Goal: Task Accomplishment & Management: Use online tool/utility

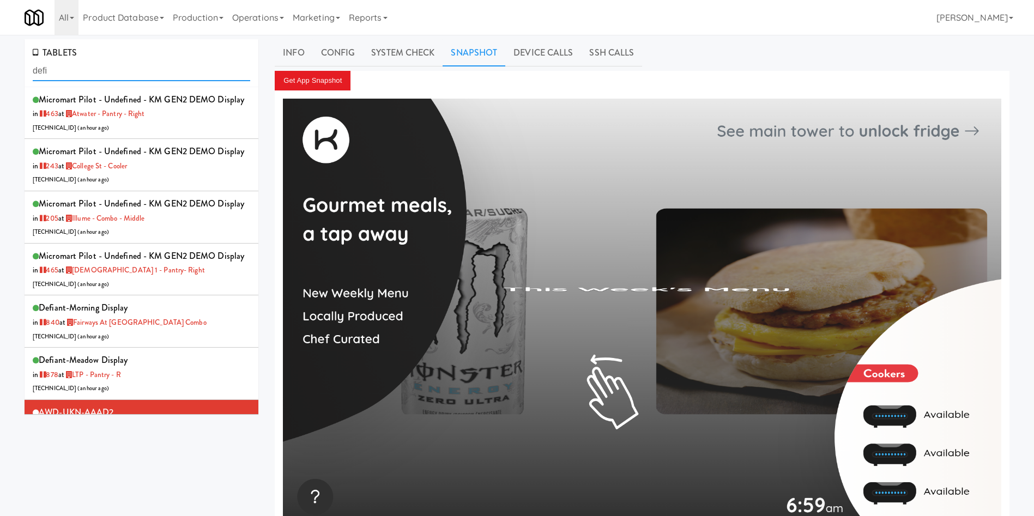
scroll to position [245, 0]
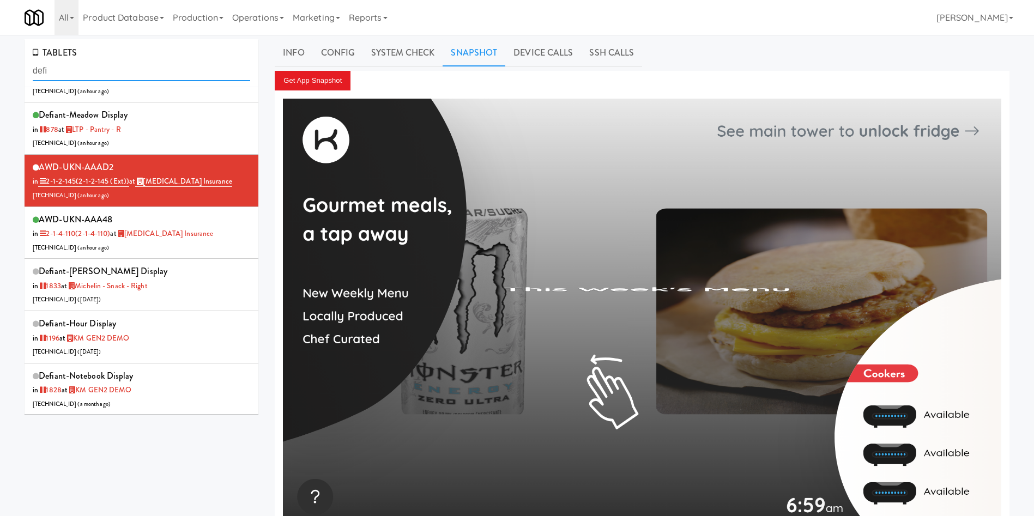
drag, startPoint x: 0, startPoint y: 0, endPoint x: 11, endPoint y: 66, distance: 67.4
click at [11, 66] on div "TABLETS defi Micromart Pilot - undefined - KM GEN2 DEMO Display in 463 at Atwat…" at bounding box center [517, 292] width 1034 height 506
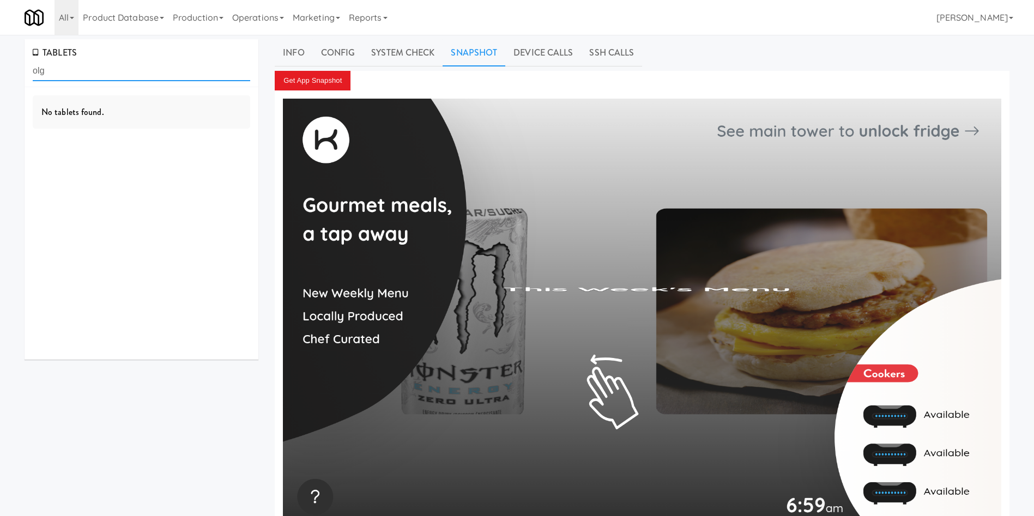
scroll to position [0, 0]
type input "olg"
click at [131, 127] on div "AWD-UKN-AAAAM in 2-1-2-127 (2-1-2-127) at OLG [TECHNICAL_ID] ( 23 minutes ago )" at bounding box center [141, 113] width 217 height 43
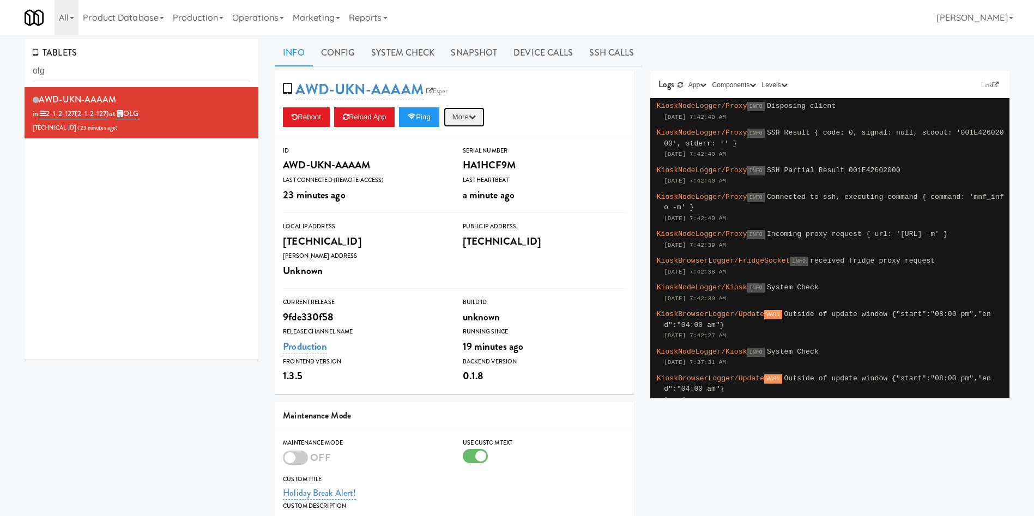
click at [473, 118] on button "More" at bounding box center [464, 117] width 41 height 20
click at [457, 136] on link "Ping Server" at bounding box center [439, 140] width 99 height 20
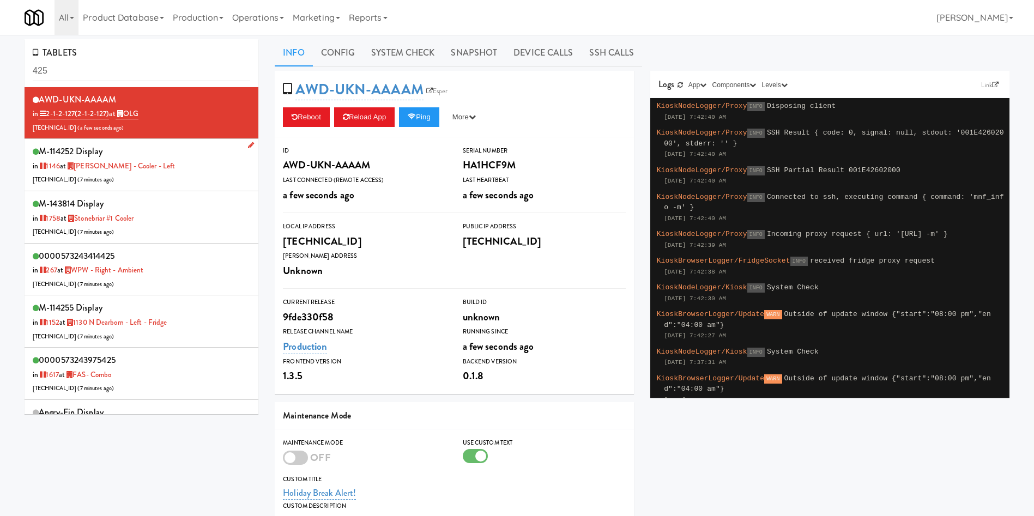
click at [148, 172] on div "M-114252 Display in 1146 at Vela - Cooler - Left 72.83.98.87 ( 7 minutes ago )" at bounding box center [141, 164] width 217 height 43
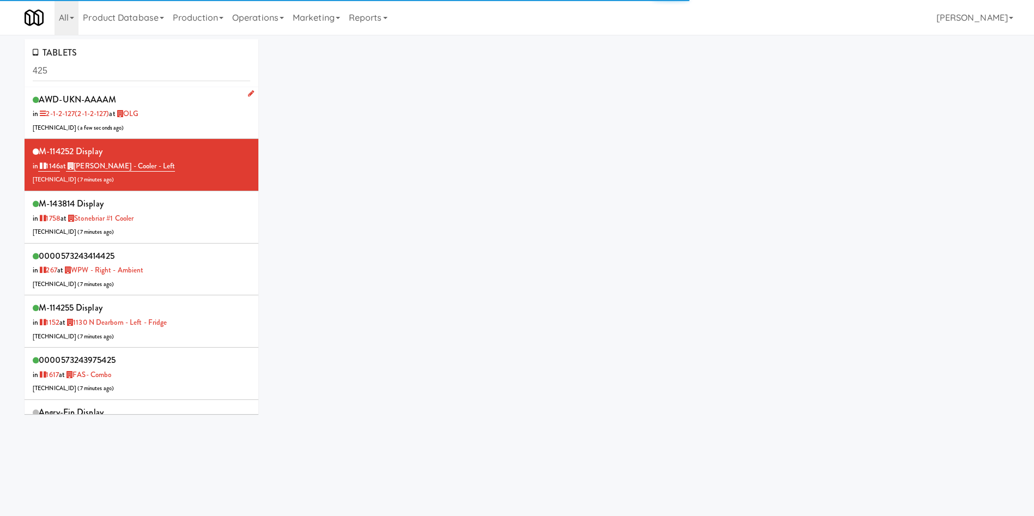
click at [180, 102] on div "AWD-UKN-AAAAM in 2-1-2-127 (2-1-2-127) at OLG 206.0.69.195 ( a few seconds ago )" at bounding box center [141, 113] width 217 height 43
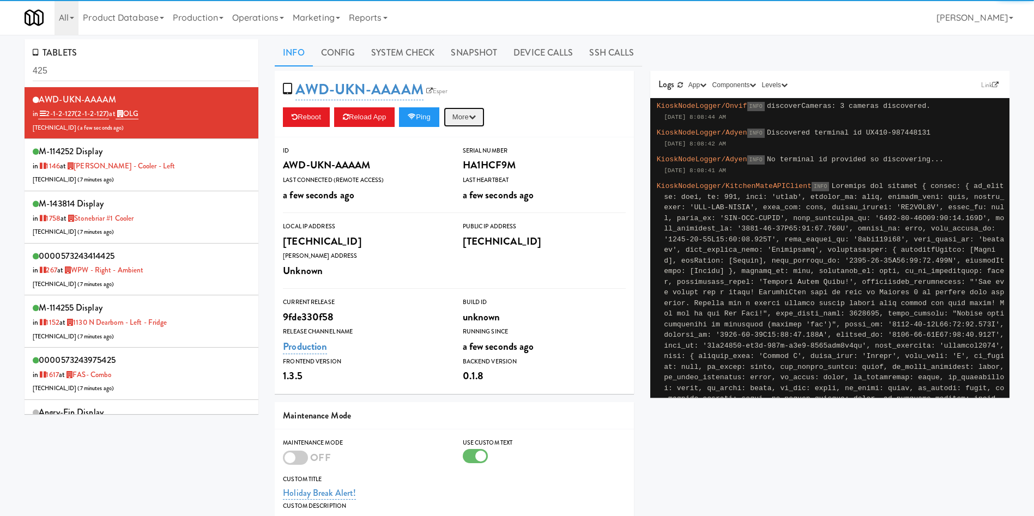
click at [466, 110] on button "More" at bounding box center [464, 117] width 41 height 20
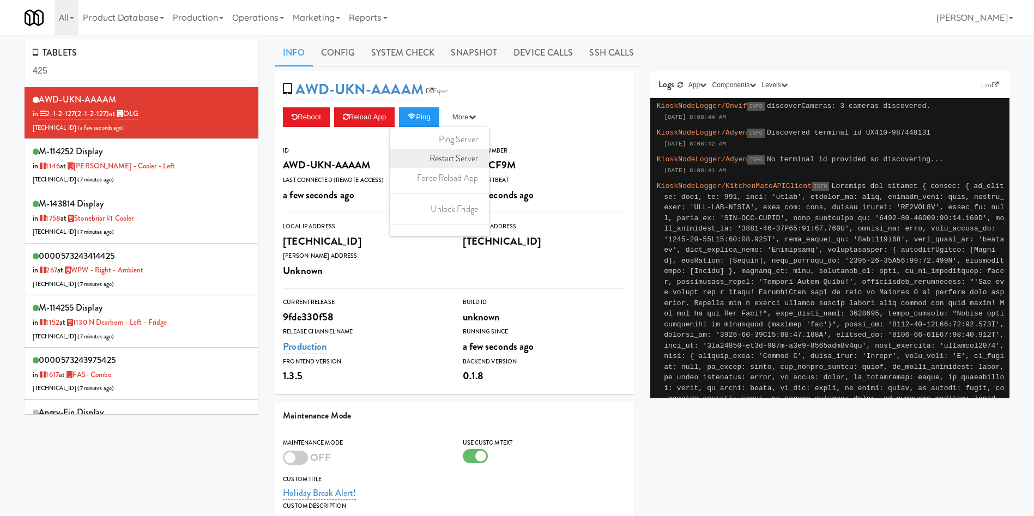
click at [457, 159] on link "Restart Server" at bounding box center [439, 159] width 99 height 20
click at [187, 165] on div "M-114252 Display in 1146 at Vela - Cooler - Left 72.83.98.87 ( 8 minutes ago )" at bounding box center [141, 164] width 217 height 43
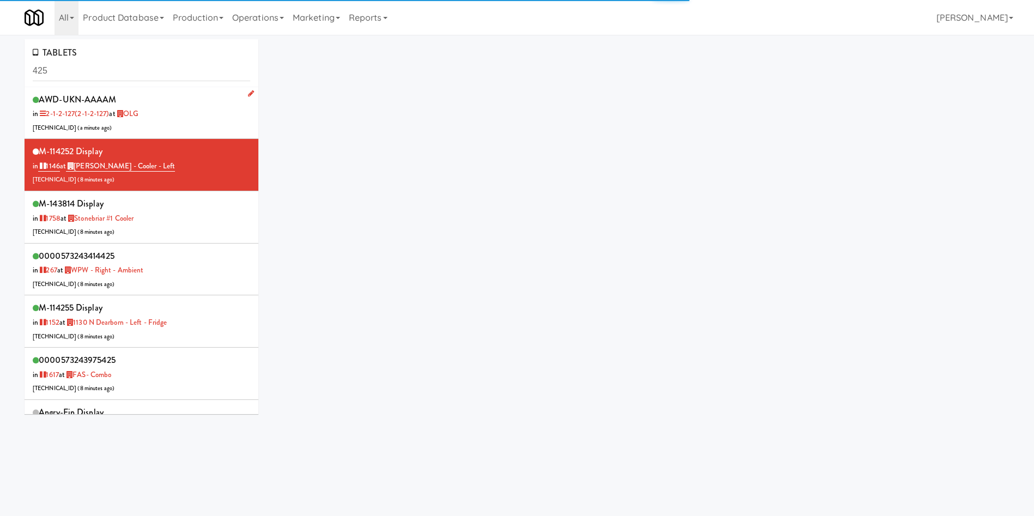
click at [183, 116] on div "AWD-UKN-AAAAM in 2-1-2-127 (2-1-2-127) at OLG 206.0.69.195 ( a minute ago )" at bounding box center [141, 113] width 217 height 43
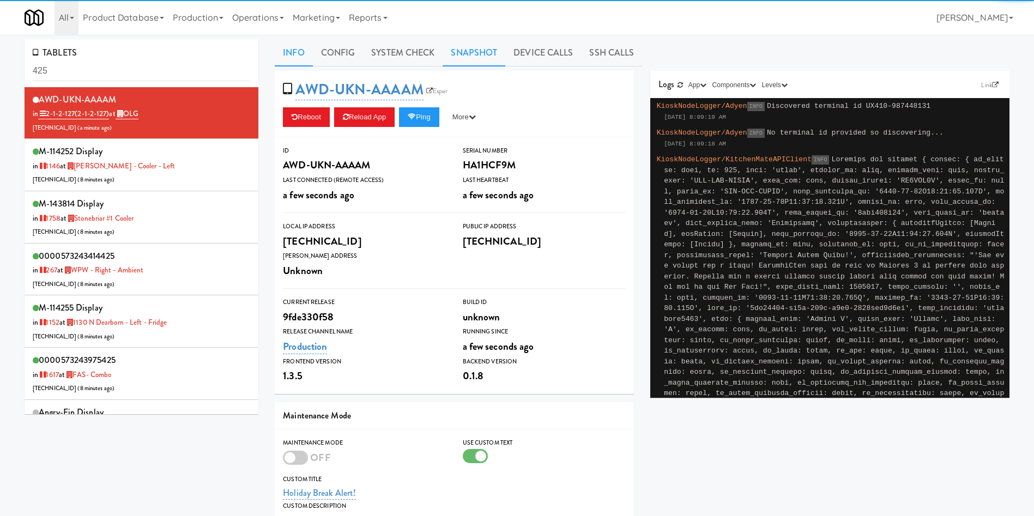
click at [474, 52] on link "Snapshot" at bounding box center [474, 52] width 63 height 27
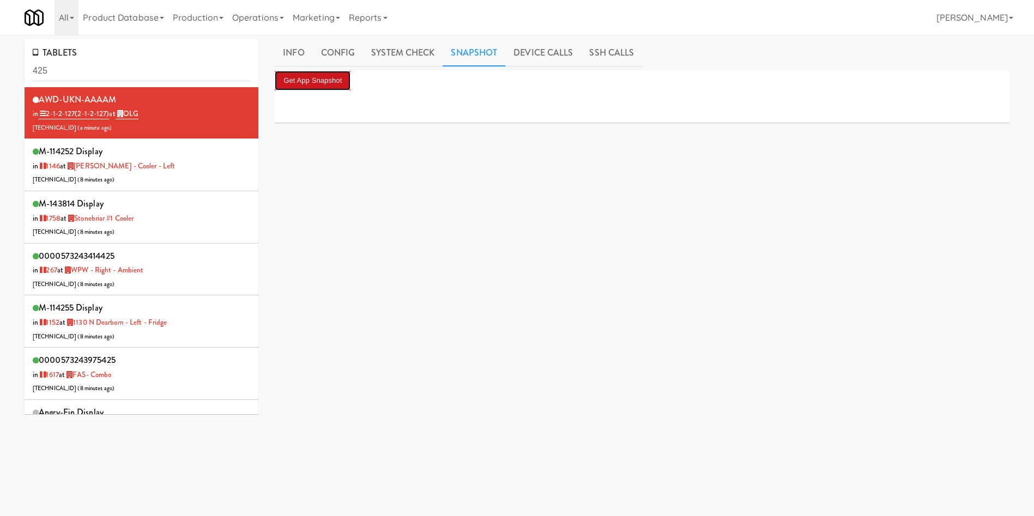
click at [318, 74] on button "Get App Snapshot" at bounding box center [313, 81] width 76 height 20
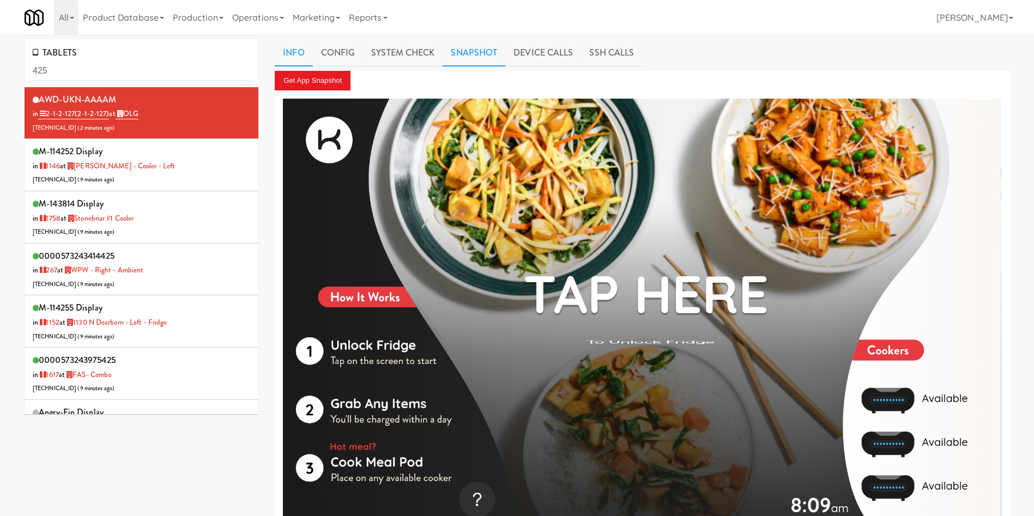
click at [292, 57] on link "Info" at bounding box center [294, 52] width 38 height 27
